Goal: Communication & Community: Answer question/provide support

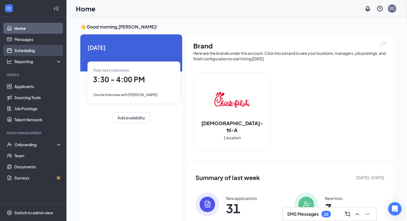
click at [28, 53] on link "Scheduling" at bounding box center [37, 50] width 47 height 11
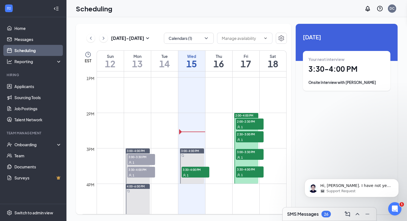
scroll to position [477, 0]
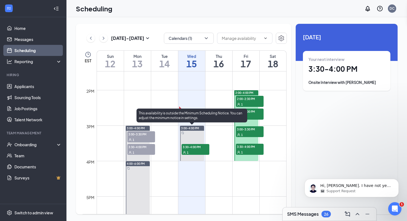
click at [198, 149] on span "3:30-4:00 PM" at bounding box center [195, 147] width 28 height 6
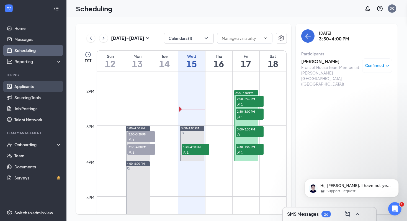
click at [49, 88] on link "Applicants" at bounding box center [37, 86] width 47 height 11
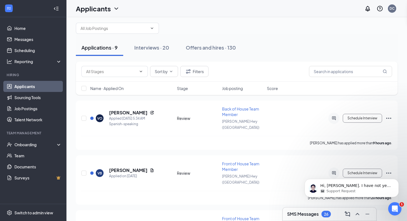
scroll to position [9, 0]
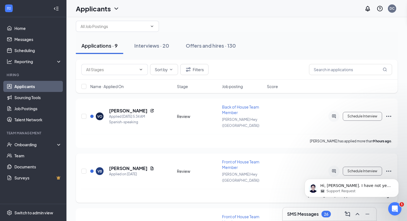
click at [232, 159] on span "Front of House Team Member" at bounding box center [240, 164] width 37 height 11
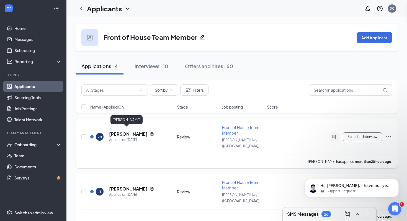
click at [122, 131] on h5 "Valeria Brito" at bounding box center [128, 134] width 38 height 6
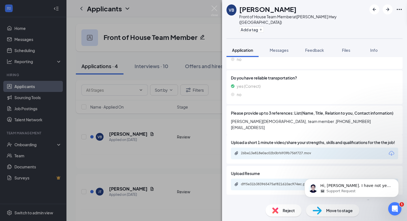
scroll to position [462, 0]
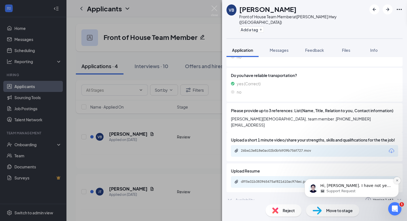
click at [397, 180] on icon "Dismiss notification" at bounding box center [397, 180] width 2 height 2
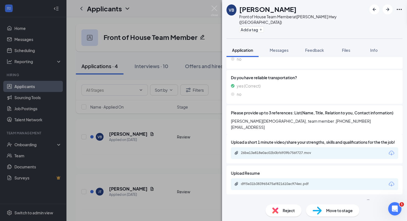
scroll to position [460, 0]
click at [343, 196] on div "Availability Version 1 of 1" at bounding box center [314, 201] width 176 height 11
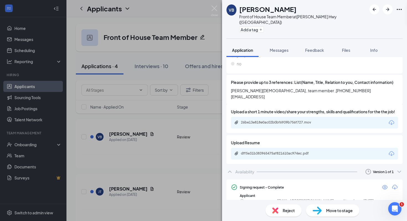
scroll to position [494, 0]
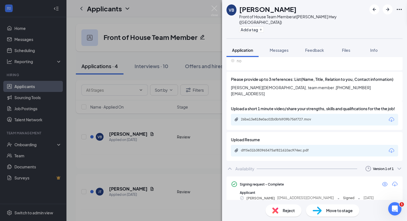
click at [385, 181] on icon "Eye" at bounding box center [384, 184] width 7 height 7
click at [273, 117] on div "26be13e818e0ac02b0bf6939b756f727.mov" at bounding box center [279, 119] width 77 height 4
click at [258, 148] on div "dff5e31b383965475af821610ac974ec.pdf" at bounding box center [279, 150] width 77 height 4
click at [277, 214] on div "Reject" at bounding box center [283, 210] width 36 height 12
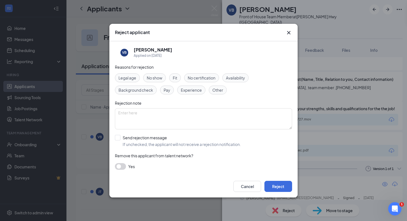
click at [288, 38] on div "Reject applicant" at bounding box center [203, 32] width 188 height 17
click at [288, 35] on icon "Cross" at bounding box center [288, 32] width 7 height 7
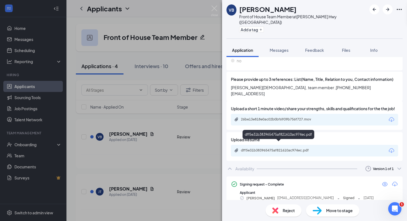
click at [269, 148] on div "dff5e31b383965475af821610ac974ec.pdf" at bounding box center [279, 150] width 77 height 4
click at [283, 207] on span "Reject" at bounding box center [288, 210] width 12 height 6
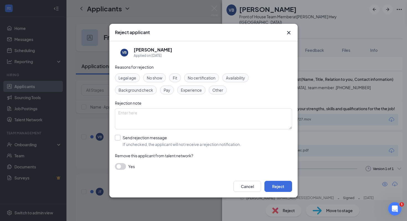
click at [149, 141] on input "Send rejection message If unchecked, the applicant will not receive a rejection…" at bounding box center [178, 141] width 126 height 12
checkbox input "true"
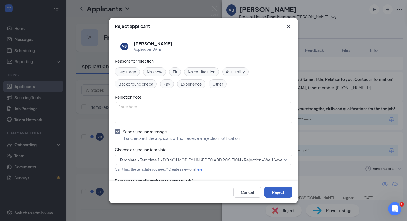
click at [279, 193] on button "Reject" at bounding box center [278, 191] width 28 height 11
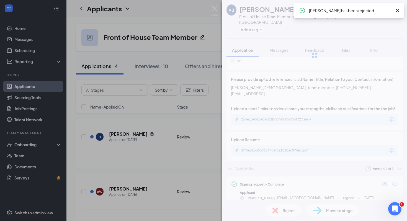
click at [186, 199] on div "VB Valeria Brito Front of House Team Member at Dixie Hwy (KY) Add a tag Applica…" at bounding box center [203, 110] width 407 height 221
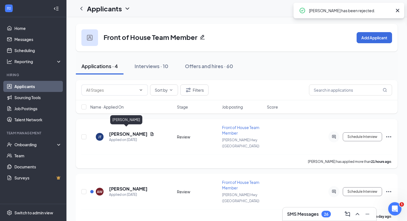
click at [122, 132] on h5 "Jonny Tran" at bounding box center [128, 134] width 38 height 6
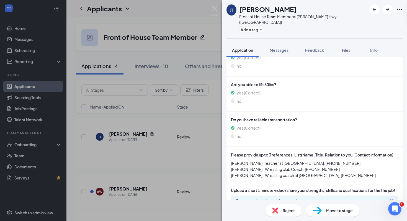
scroll to position [481, 0]
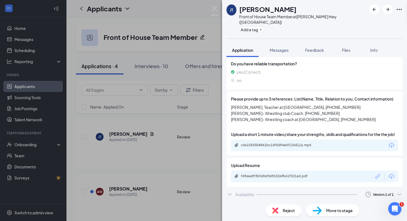
click at [326, 194] on div "Availability Version 1 of 1" at bounding box center [314, 194] width 176 height 11
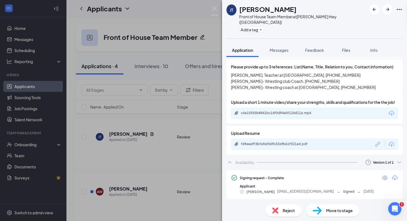
scroll to position [513, 0]
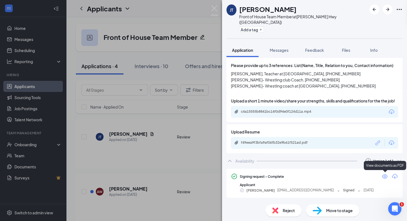
click at [387, 174] on icon "Eye" at bounding box center [384, 176] width 7 height 7
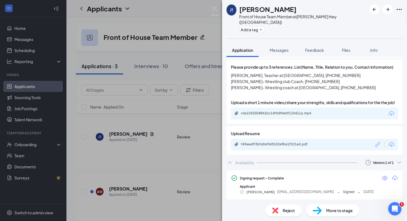
click at [276, 207] on img at bounding box center [275, 210] width 6 height 6
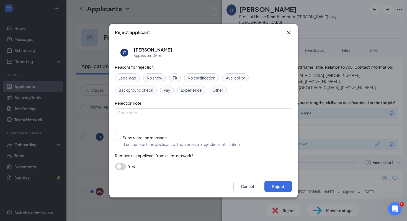
click at [118, 138] on input "Send rejection message If unchecked, the applicant will not receive a rejection…" at bounding box center [178, 141] width 126 height 12
checkbox input "true"
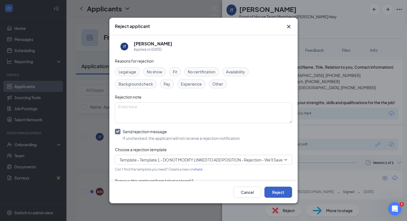
click at [273, 188] on button "Reject" at bounding box center [278, 191] width 28 height 11
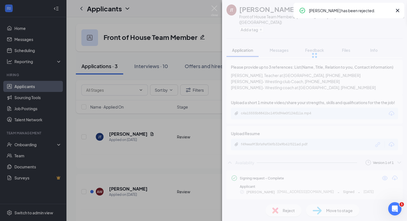
click at [110, 206] on div "JT Jonny Tran Front of House Team Member at Dixie Hwy (KY) Add a tag Applicatio…" at bounding box center [203, 110] width 407 height 221
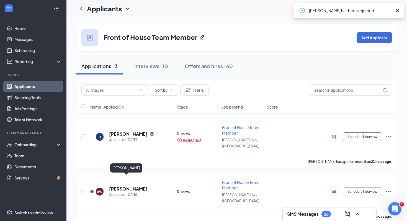
click at [123, 186] on h5 "ava warren" at bounding box center [128, 189] width 38 height 6
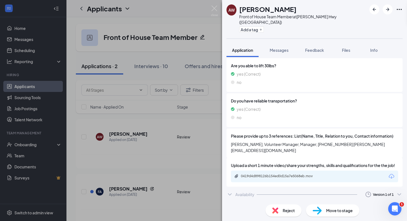
scroll to position [462, 0]
click at [321, 194] on div "Availability Version 1 of 1" at bounding box center [314, 194] width 176 height 11
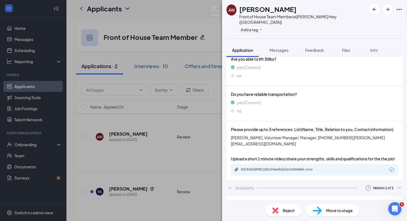
scroll to position [494, 0]
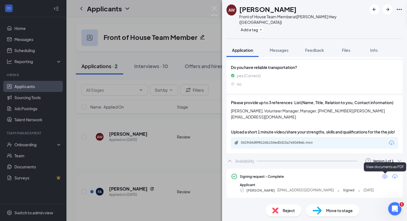
click at [382, 177] on icon "Eye" at bounding box center [384, 176] width 7 height 7
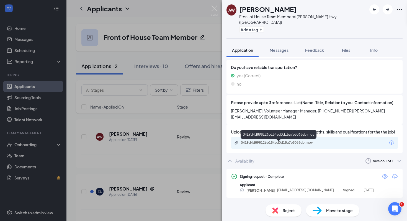
click at [281, 145] on div "0419d4d898126b154ed0d15a7e5068eb.mov" at bounding box center [279, 142] width 77 height 4
click at [137, 167] on div "AW ava warren Front of House Team Member at Dixie Hwy (KY) Add a tag Applicatio…" at bounding box center [203, 110] width 407 height 221
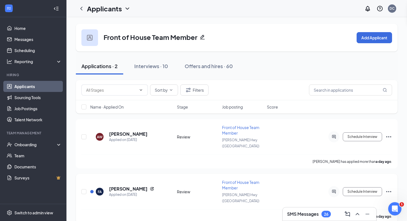
click at [133, 186] on h5 "Faduma Abdullahi" at bounding box center [128, 189] width 38 height 6
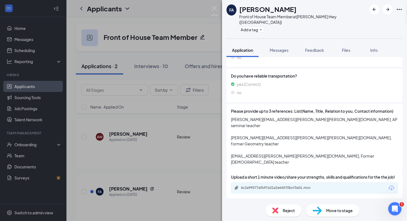
click at [285, 216] on div "Reject" at bounding box center [283, 210] width 36 height 12
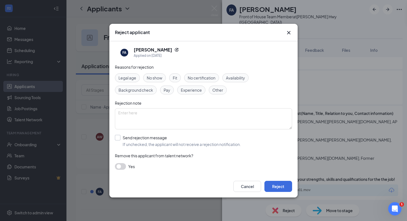
click at [150, 143] on input "Send rejection message If unchecked, the applicant will not receive a rejection…" at bounding box center [178, 141] width 126 height 12
checkbox input "true"
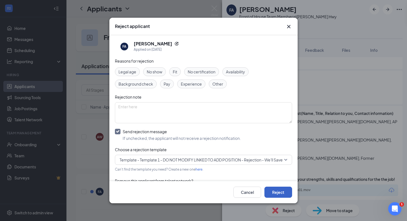
click at [283, 194] on button "Reject" at bounding box center [278, 191] width 28 height 11
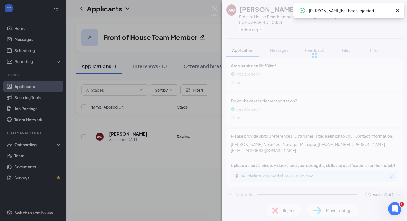
click at [167, 176] on div "AW ava warren Front of House Team Member at Dixie Hwy (KY) Add a tag Applicatio…" at bounding box center [203, 110] width 407 height 221
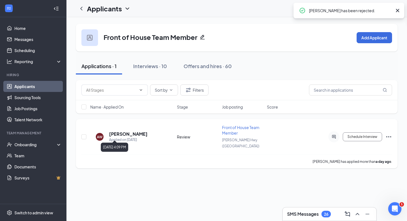
click at [129, 131] on h5 "ava warren" at bounding box center [128, 134] width 38 height 6
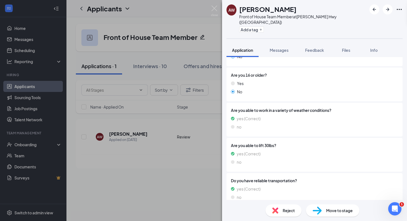
scroll to position [381, 0]
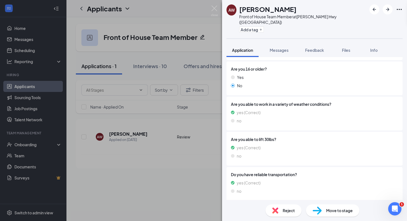
click at [283, 208] on span "Reject" at bounding box center [288, 210] width 12 height 6
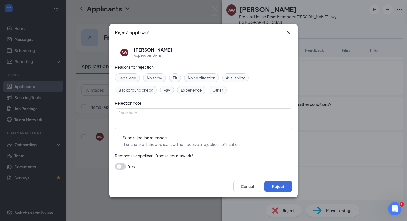
click at [156, 137] on input "Send rejection message If unchecked, the applicant will not receive a rejection…" at bounding box center [178, 141] width 126 height 12
checkbox input "true"
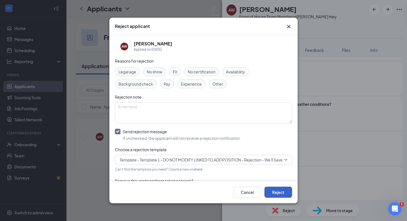
click at [273, 189] on button "Reject" at bounding box center [278, 191] width 28 height 11
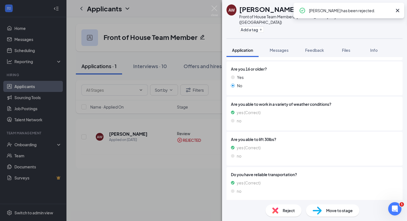
click at [103, 156] on div "AW ava warren Front of House Team Member at Dixie Hwy (KY) Add a tag Applicatio…" at bounding box center [203, 110] width 407 height 221
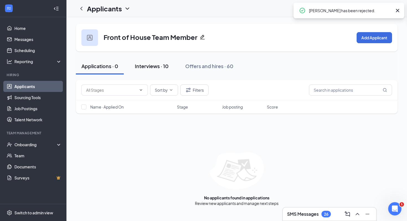
click at [148, 68] on div "Interviews · 10" at bounding box center [152, 66] width 34 height 7
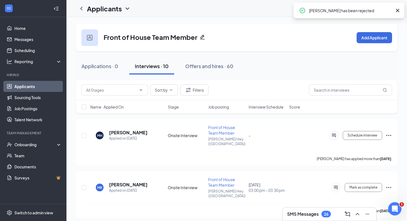
click at [257, 108] on span "Interview Schedule" at bounding box center [265, 107] width 35 height 6
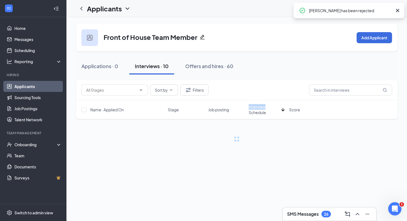
click at [257, 108] on span "Interview Schedule" at bounding box center [263, 109] width 30 height 11
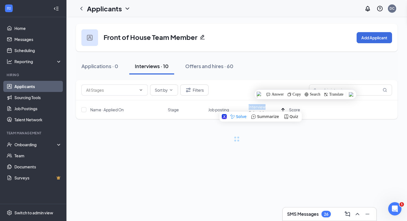
click at [235, 97] on div "Sort by Filters" at bounding box center [236, 90] width 321 height 20
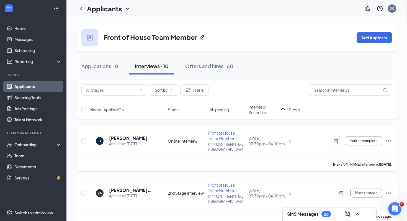
click at [388, 138] on icon "Ellipses" at bounding box center [388, 140] width 7 height 7
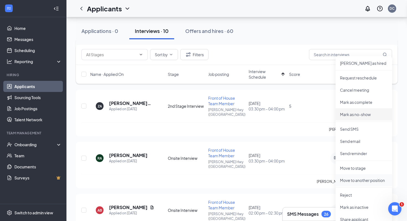
scroll to position [88, 0]
click at [356, 192] on p "Reject" at bounding box center [364, 194] width 48 height 6
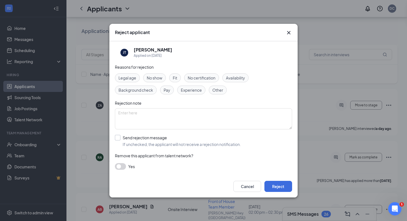
click at [152, 142] on input "Send rejection message If unchecked, the applicant will not receive a rejection…" at bounding box center [178, 141] width 126 height 12
checkbox input "true"
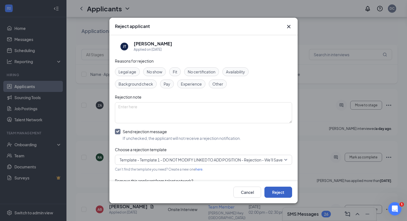
click at [273, 191] on button "Reject" at bounding box center [278, 191] width 28 height 11
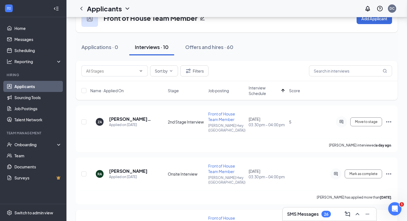
scroll to position [21, 0]
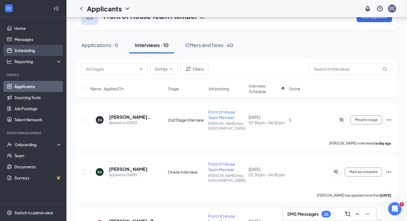
click at [60, 50] on link "Scheduling" at bounding box center [37, 50] width 47 height 11
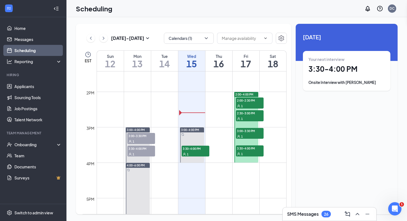
scroll to position [478, 0]
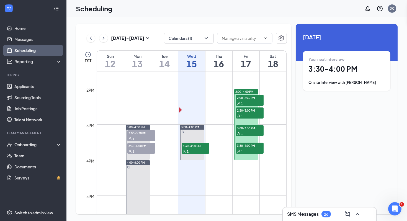
click at [140, 134] on span "3:00-3:30 PM" at bounding box center [141, 133] width 28 height 6
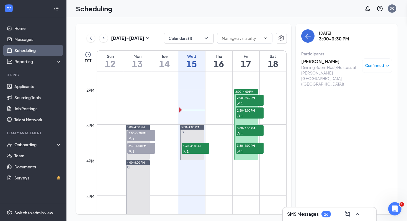
click at [335, 61] on h3 "mckhenna winburn" at bounding box center [330, 61] width 58 height 6
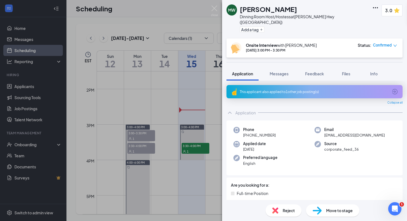
click at [275, 208] on img at bounding box center [275, 210] width 6 height 6
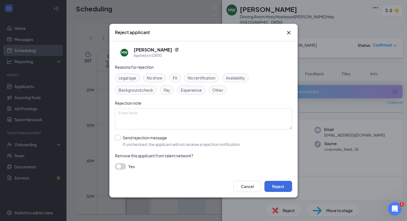
click at [148, 142] on input "Send rejection message If unchecked, the applicant will not receive a rejection…" at bounding box center [178, 141] width 126 height 12
checkbox input "true"
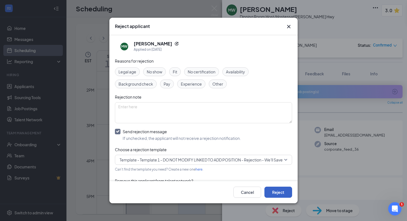
click at [288, 189] on button "Reject" at bounding box center [278, 191] width 28 height 11
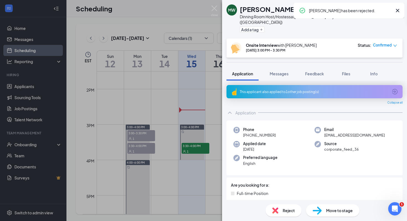
click at [152, 199] on div "MW mckhenna winburn Dinning Room Host/Hostess at Dixie Hwy (KY) Add a tag 3.0 O…" at bounding box center [203, 110] width 407 height 221
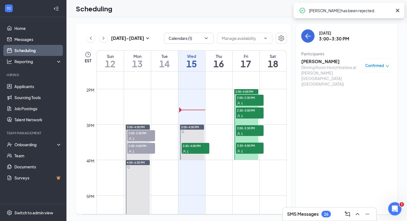
click at [142, 144] on span "3:30-4:00 PM" at bounding box center [141, 146] width 28 height 6
click at [36, 82] on link "Applicants" at bounding box center [37, 86] width 47 height 11
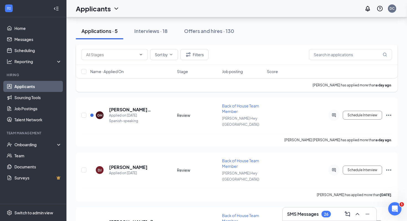
scroll to position [129, 0]
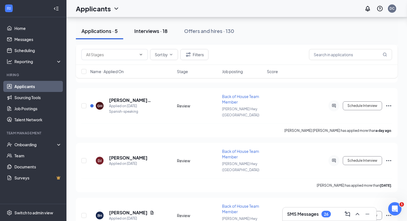
click at [164, 35] on button "Interviews · 18" at bounding box center [151, 31] width 44 height 17
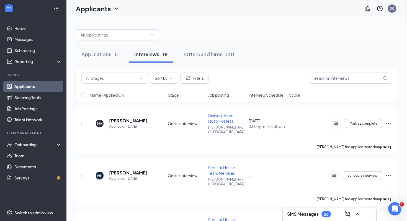
click at [258, 96] on span "Interview Schedule" at bounding box center [265, 95] width 35 height 6
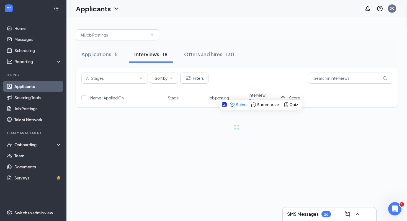
click at [258, 82] on div "Sort by Filters" at bounding box center [236, 77] width 310 height 11
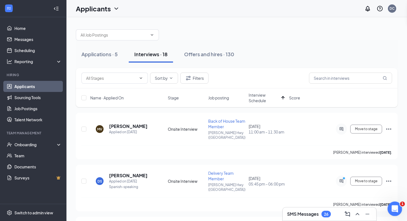
click at [395, 207] on icon "Open Intercom Messenger" at bounding box center [393, 207] width 9 height 9
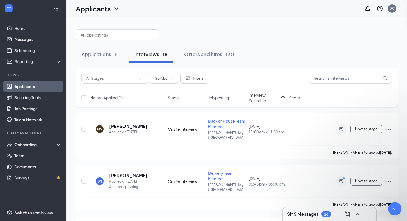
type textarea "i havent got time to switch everything over yet but thank you for helping me un…"
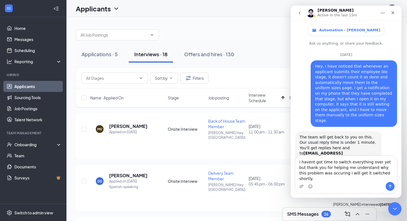
scroll to position [1, 0]
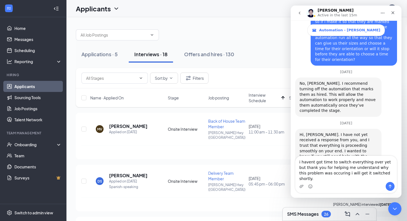
click at [290, 6] on div "occurring. I" at bounding box center [290, 6] width 0 height 0
click at [290, 6] on span "I haven't" at bounding box center [290, 6] width 0 height 0
click at [290, 6] on div "yet ," at bounding box center [290, 6] width 0 height 0
type textarea "I haven't got time to switch everything over yet, but thank you for helping me …"
click at [369, 186] on div "Intercom messenger" at bounding box center [345, 186] width 101 height 9
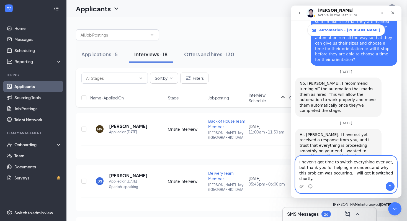
click at [368, 180] on textarea "I haven't got time to switch everything over yet, but thank you for helping me …" at bounding box center [345, 169] width 101 height 26
click at [390, 186] on icon "Send a message…" at bounding box center [390, 186] width 4 height 4
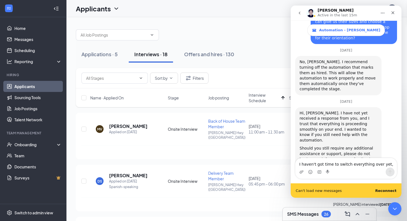
scroll to position [663, 0]
